Goal: Task Accomplishment & Management: Use online tool/utility

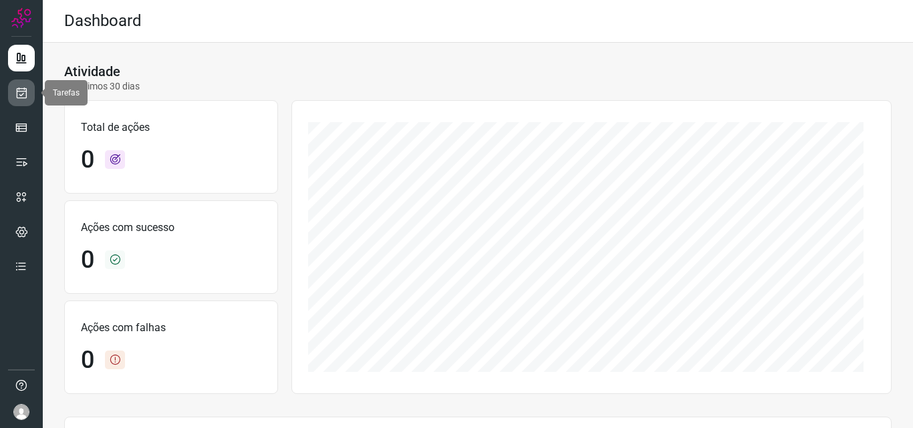
click at [24, 91] on icon at bounding box center [22, 92] width 14 height 13
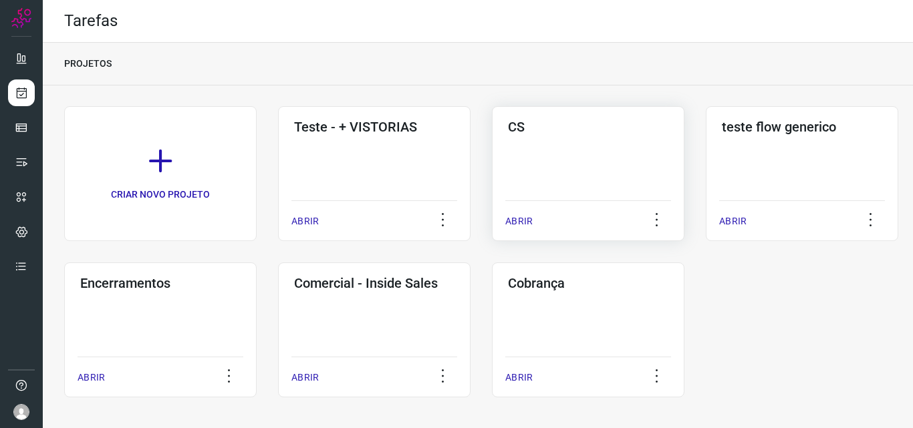
click at [706, 161] on div "CS ABRIR" at bounding box center [802, 173] width 192 height 135
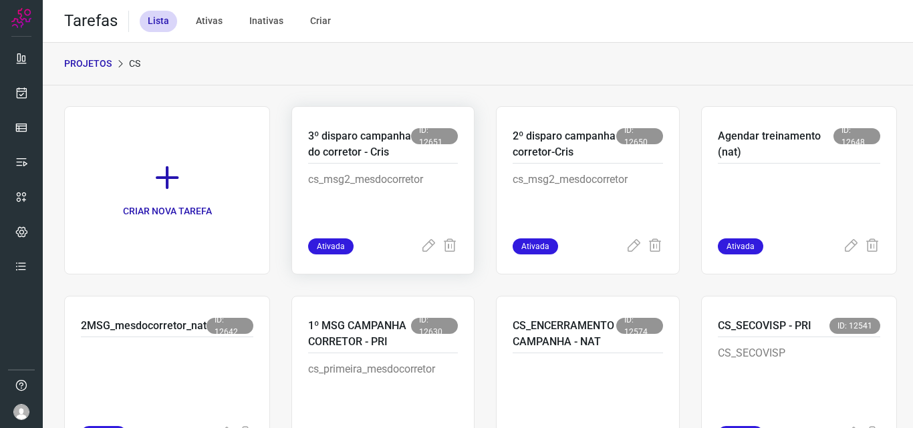
click at [367, 160] on p "3º disparo campanha do corretor - Cris" at bounding box center [359, 144] width 103 height 32
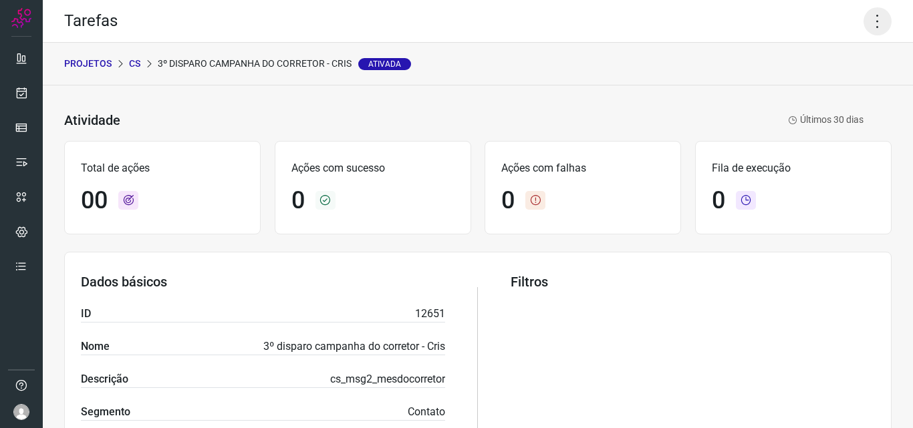
click at [869, 25] on icon at bounding box center [877, 21] width 28 height 28
drag, startPoint x: 481, startPoint y: 44, endPoint x: 237, endPoint y: 25, distance: 244.7
click at [481, 44] on div "PROJETOS CS 3º disparo campanha do corretor - Cris Ativada" at bounding box center [478, 64] width 870 height 43
